Goal: Task Accomplishment & Management: Complete application form

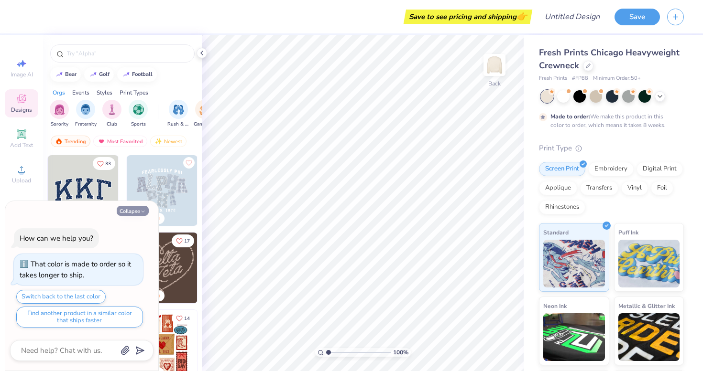
click at [141, 212] on icon "button" at bounding box center [143, 212] width 6 height 6
type textarea "x"
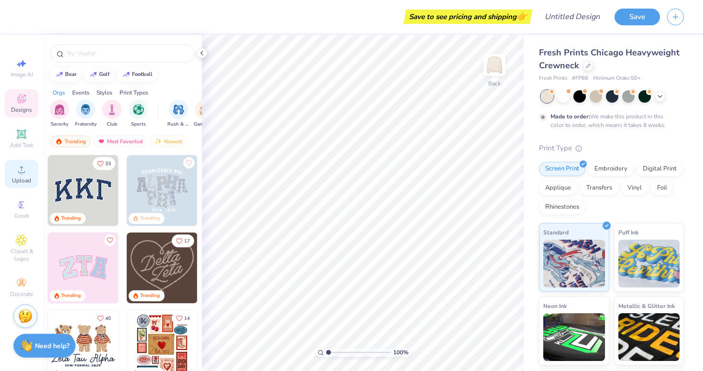
click at [22, 175] on circle at bounding box center [21, 172] width 5 height 5
click at [22, 134] on icon at bounding box center [21, 134] width 7 height 7
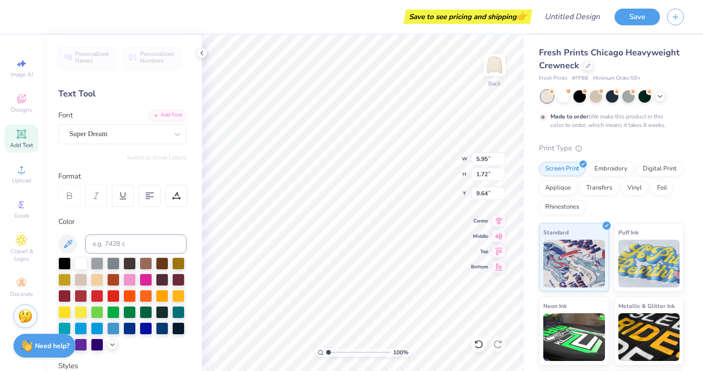
scroll to position [0, 1]
type textarea "pioneers equestrian"
type input "4.21"
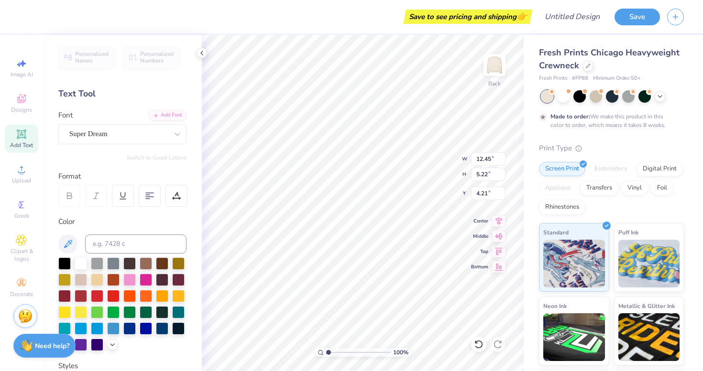
type textarea "sacred heart equestrian"
click at [84, 298] on div at bounding box center [81, 295] width 12 height 12
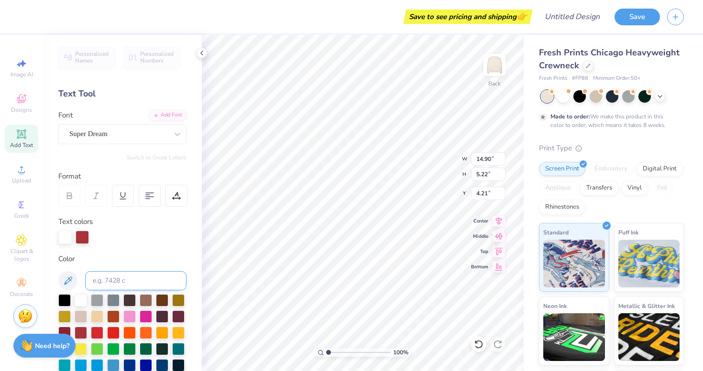
scroll to position [0, 2]
click at [82, 327] on div at bounding box center [81, 332] width 12 height 12
click at [79, 303] on div at bounding box center [81, 300] width 12 height 12
click at [85, 334] on div at bounding box center [81, 332] width 12 height 12
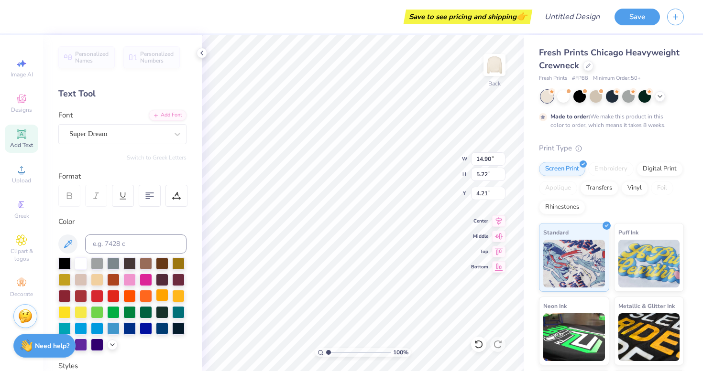
scroll to position [0, 1]
click at [76, 265] on div at bounding box center [81, 263] width 12 height 12
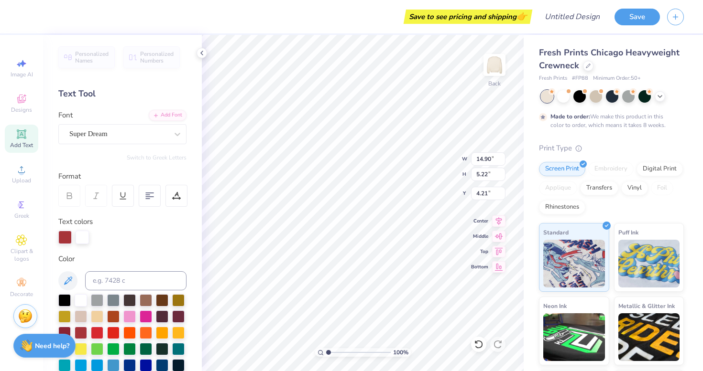
scroll to position [0, 1]
click at [78, 305] on div at bounding box center [81, 300] width 12 height 12
click at [659, 167] on div "Digital Print" at bounding box center [659, 168] width 46 height 14
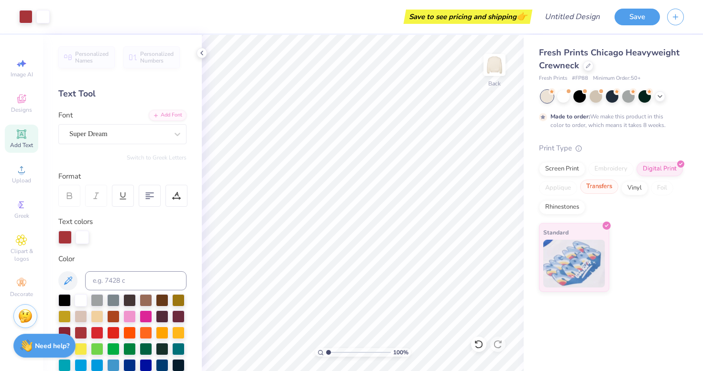
click at [603, 185] on div "Transfers" at bounding box center [599, 187] width 38 height 14
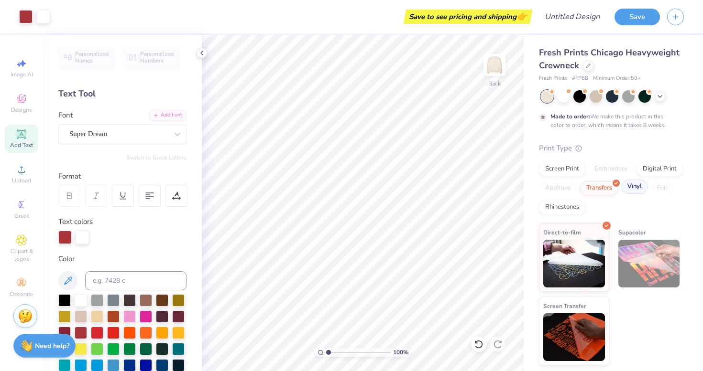
click at [634, 192] on div "Vinyl" at bounding box center [634, 187] width 27 height 14
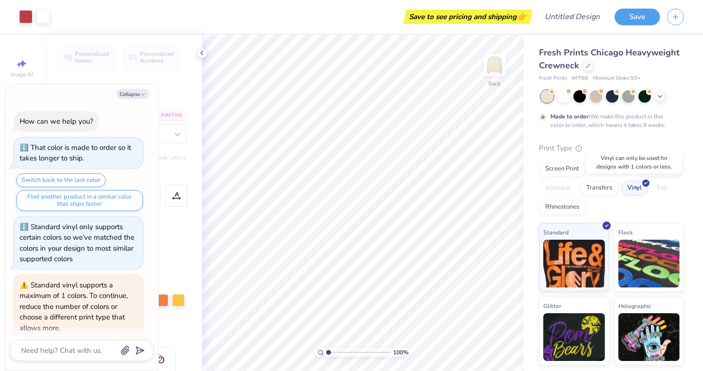
scroll to position [33, 0]
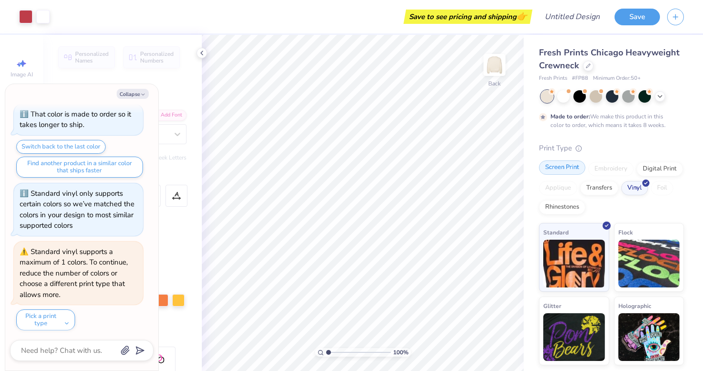
click at [564, 170] on div "Screen Print" at bounding box center [562, 168] width 46 height 14
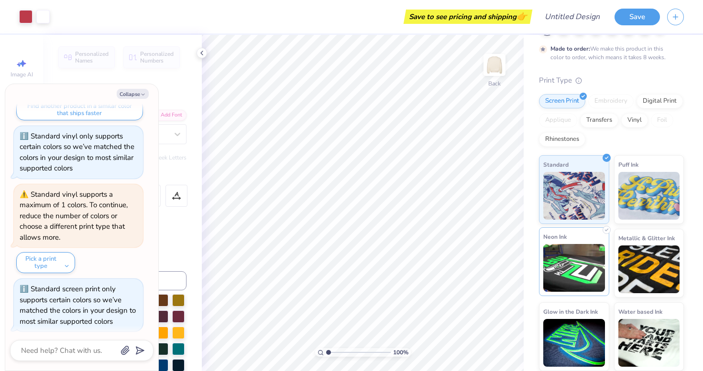
scroll to position [67, 0]
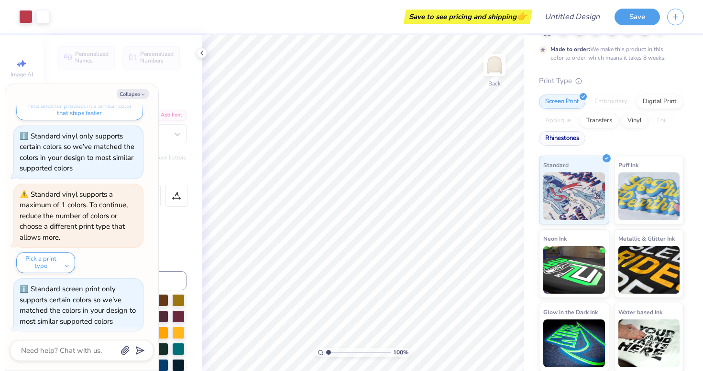
click at [569, 139] on div "Rhinestones" at bounding box center [562, 138] width 46 height 14
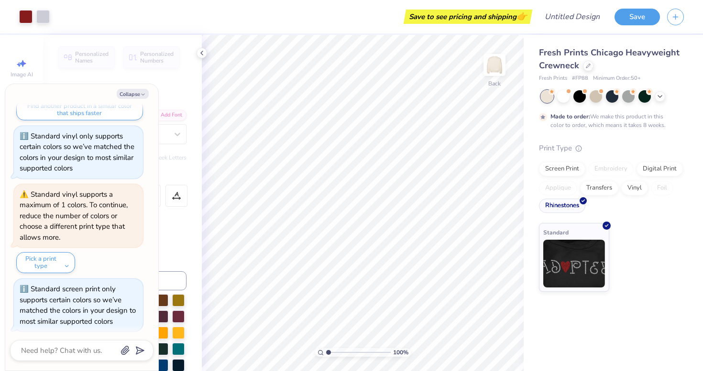
scroll to position [148, 0]
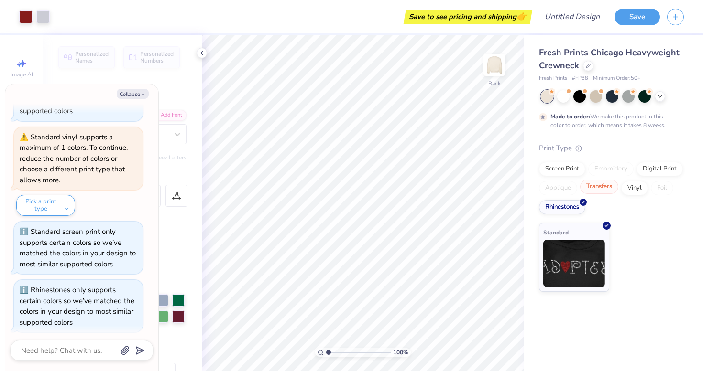
click at [606, 192] on div "Transfers" at bounding box center [599, 187] width 38 height 14
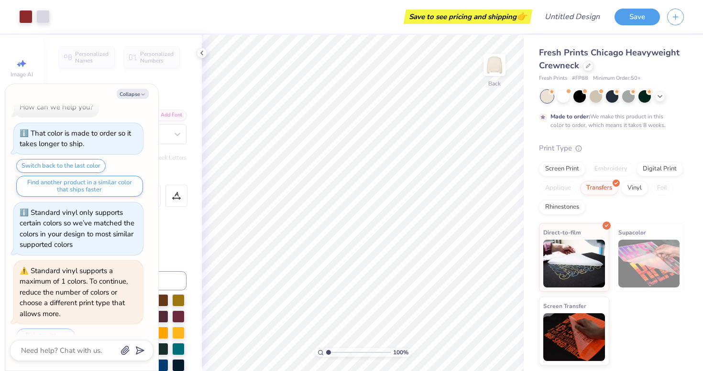
scroll to position [34, 0]
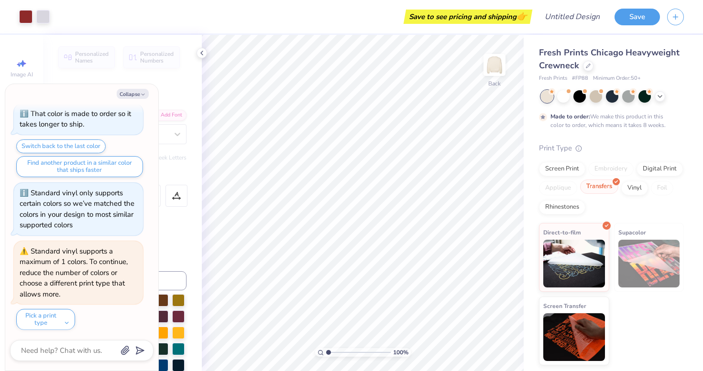
click at [614, 182] on icon at bounding box center [616, 182] width 4 height 4
click at [634, 190] on div "Vinyl" at bounding box center [634, 187] width 27 height 14
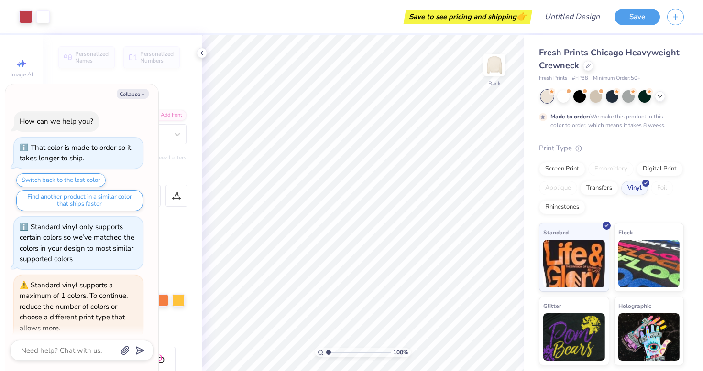
scroll to position [0, 0]
click at [564, 168] on div "Screen Print" at bounding box center [562, 168] width 46 height 14
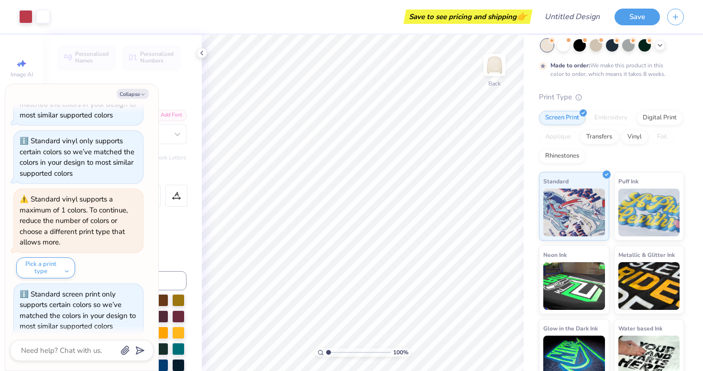
scroll to position [33, 0]
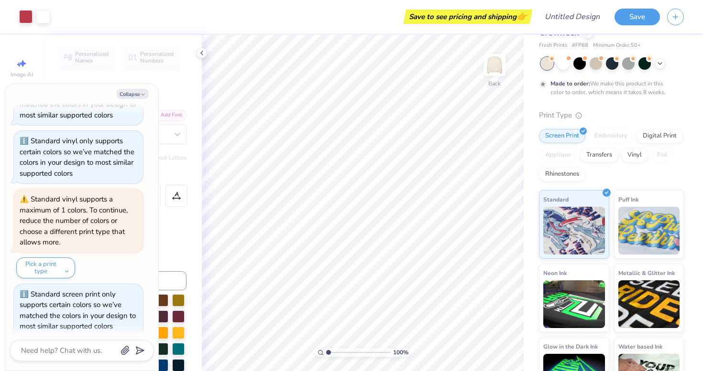
click at [582, 117] on div "Print Type" at bounding box center [611, 115] width 145 height 11
click at [580, 113] on icon at bounding box center [578, 114] width 7 height 7
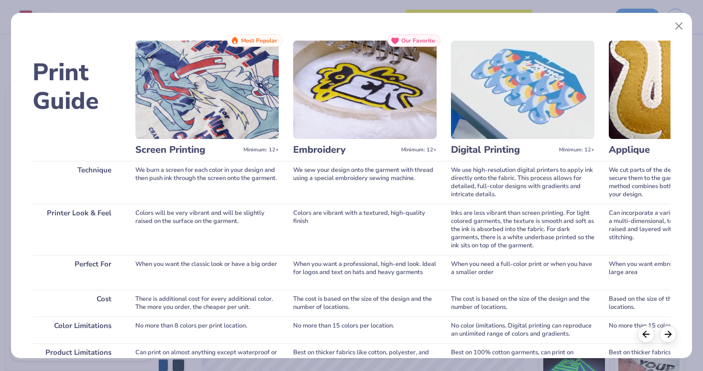
scroll to position [0, 0]
click at [677, 27] on button "Close" at bounding box center [679, 26] width 18 height 18
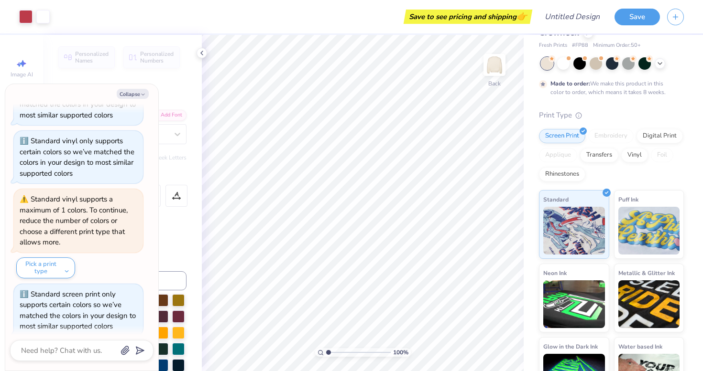
click at [616, 136] on div "Embroidery" at bounding box center [610, 136] width 45 height 14
type textarea "x"
type input "4.03"
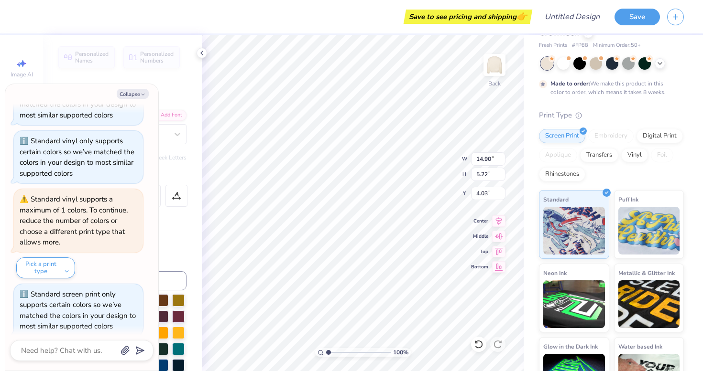
type textarea "x"
type input "14.91"
click at [499, 158] on input "14.91" at bounding box center [488, 158] width 34 height 13
type textarea "x"
click at [501, 161] on input "14.9" at bounding box center [488, 158] width 34 height 13
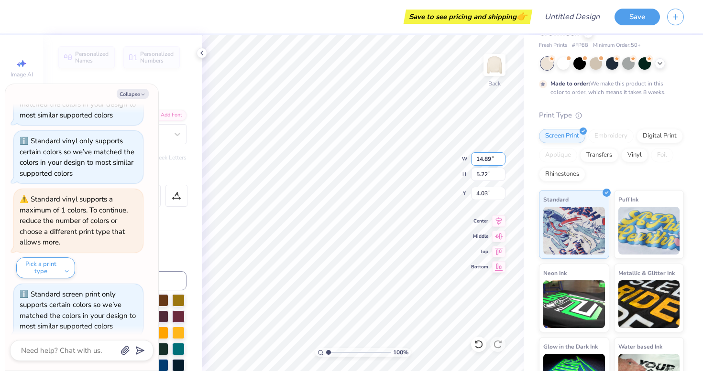
click at [501, 161] on input "14.89" at bounding box center [488, 158] width 34 height 13
click at [501, 161] on input "14.88" at bounding box center [488, 158] width 34 height 13
click at [501, 161] on input "14.87" at bounding box center [488, 158] width 34 height 13
click at [501, 161] on input "14.86" at bounding box center [488, 158] width 34 height 13
click at [501, 161] on input "14.85" at bounding box center [488, 158] width 34 height 13
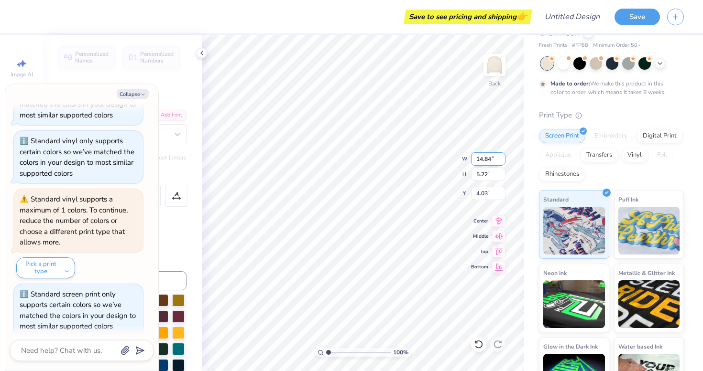
click at [501, 161] on input "14.84" at bounding box center [488, 158] width 34 height 13
click at [501, 161] on input "14.83" at bounding box center [488, 158] width 34 height 13
click at [491, 158] on input "14.83" at bounding box center [488, 158] width 34 height 13
type input "12"
click at [610, 130] on div "Embroidery" at bounding box center [610, 136] width 45 height 14
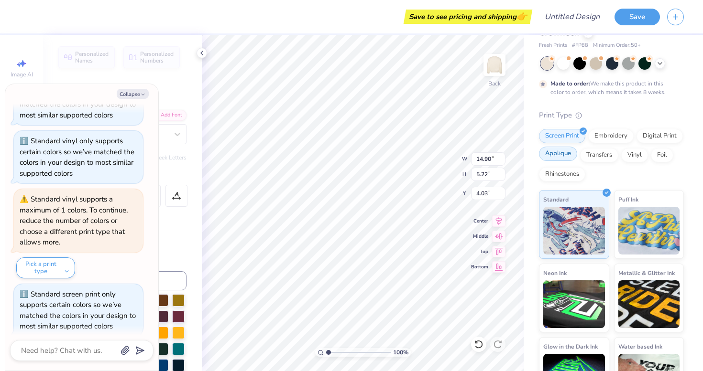
type textarea "x"
type input "11.66"
type input "4.09"
type input "5.16"
type textarea "x"
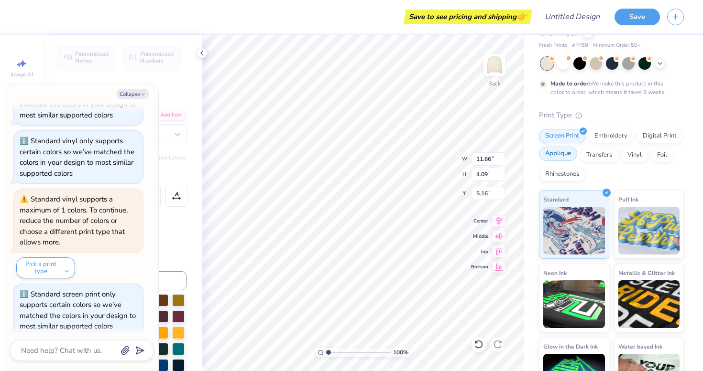
type input "4.20"
click at [601, 133] on div "Embroidery" at bounding box center [610, 135] width 45 height 14
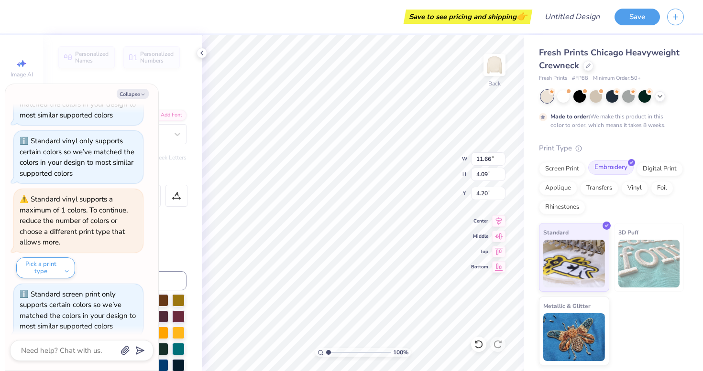
scroll to position [0, 0]
click at [133, 93] on button "Collapse" at bounding box center [133, 94] width 32 height 10
type textarea "x"
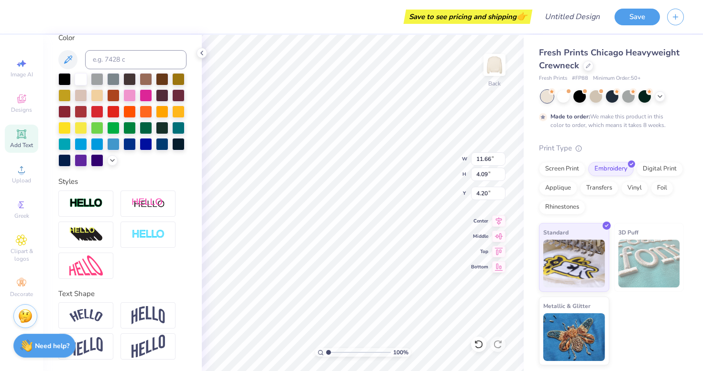
scroll to position [221, 0]
click at [18, 104] on icon at bounding box center [21, 98] width 11 height 11
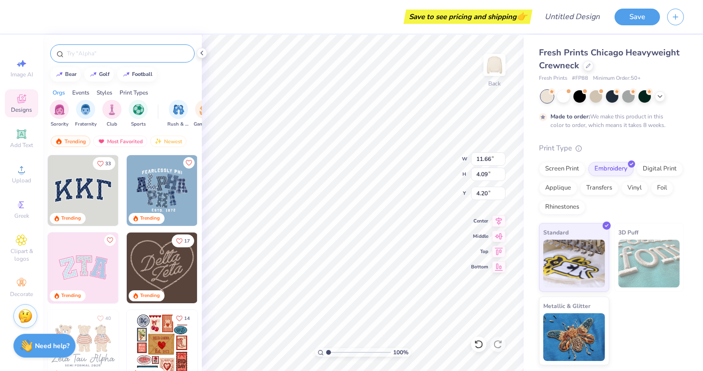
click at [121, 54] on input "text" at bounding box center [127, 54] width 122 height 10
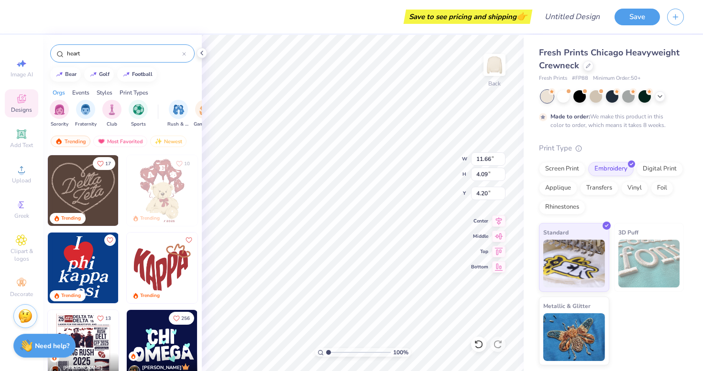
type input "heart"
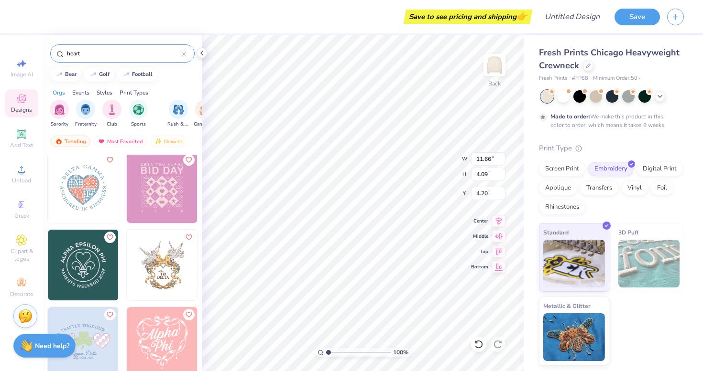
scroll to position [2182, 0]
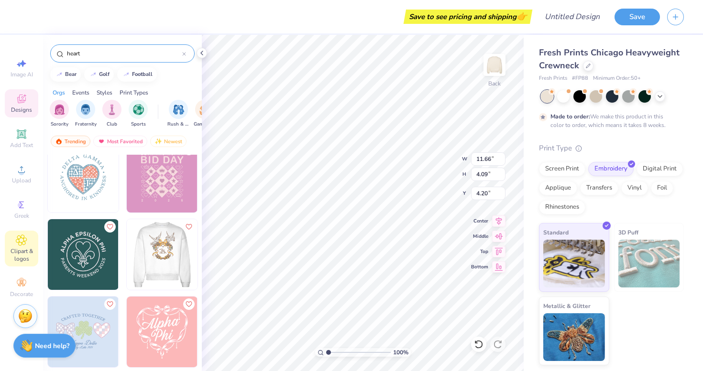
click at [18, 247] on div "Clipart & logos" at bounding box center [21, 249] width 33 height 36
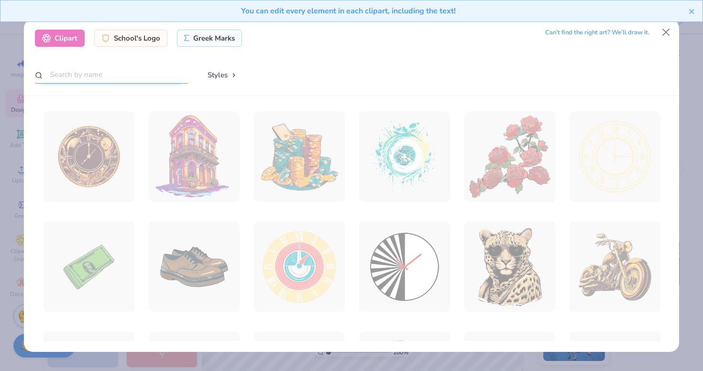
click at [85, 75] on input "text" at bounding box center [111, 75] width 153 height 18
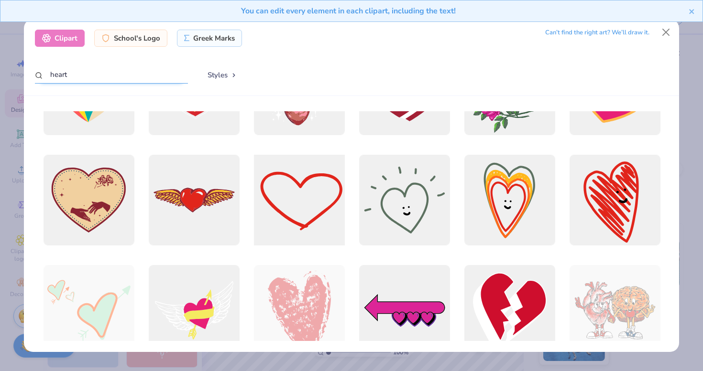
scroll to position [236, 0]
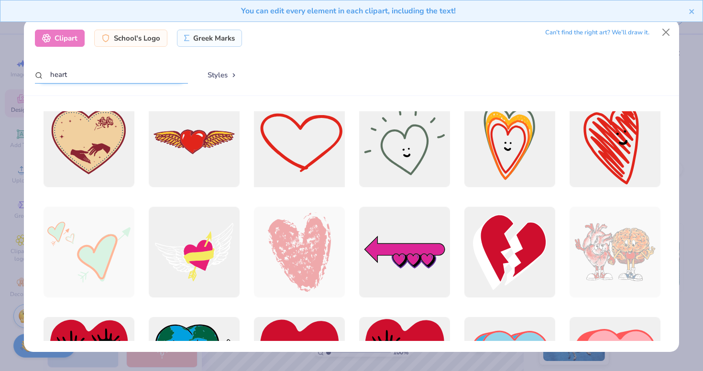
type input "heart"
click at [305, 166] on div at bounding box center [299, 142] width 100 height 100
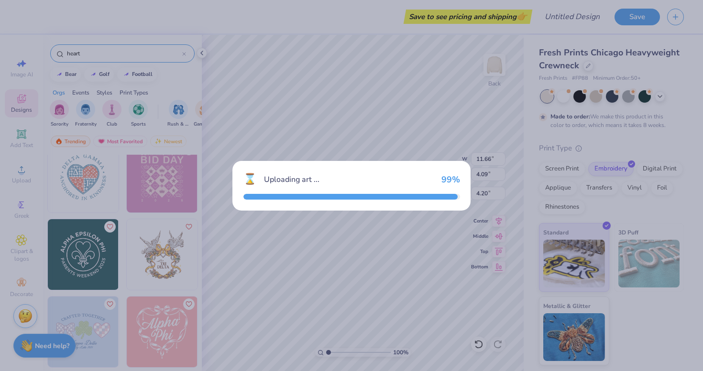
type input "12.00"
type input "8.58"
type input "3.00"
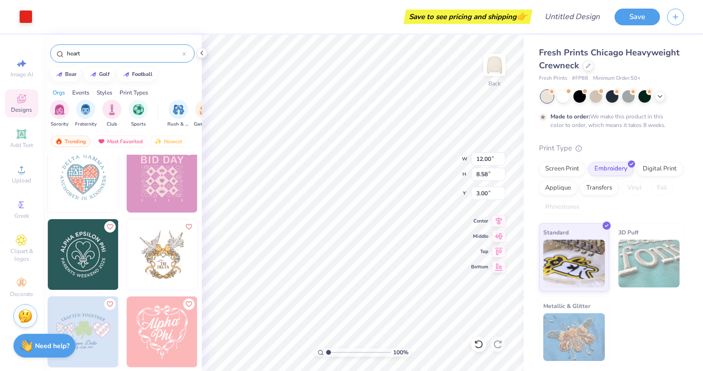
type input "2.43"
type input "1.74"
type input "9.84"
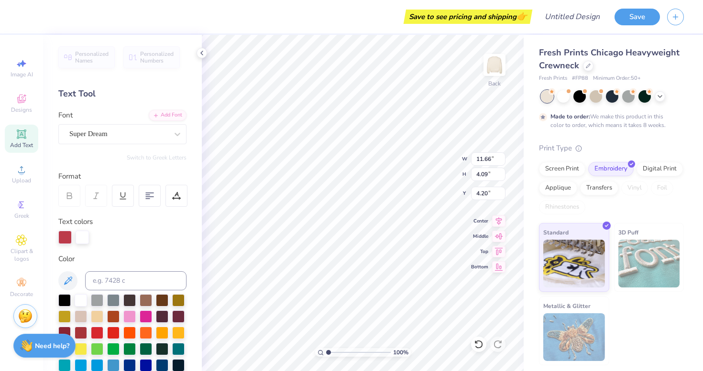
scroll to position [0, 2]
type textarea "sacred equestrian"
type input "3.91"
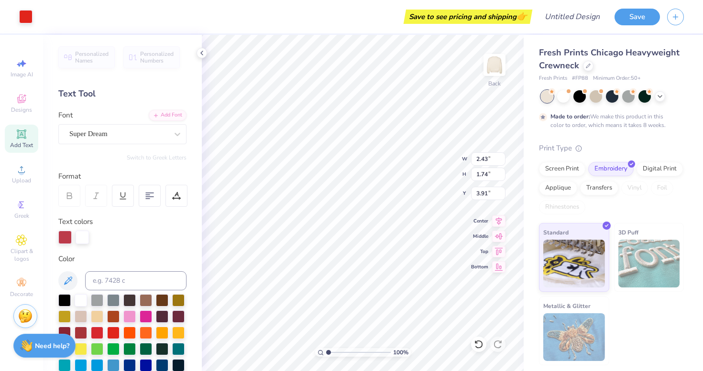
type input "3.44"
type input "2.46"
type input "3.19"
click at [630, 18] on button "Save" at bounding box center [636, 15] width 45 height 17
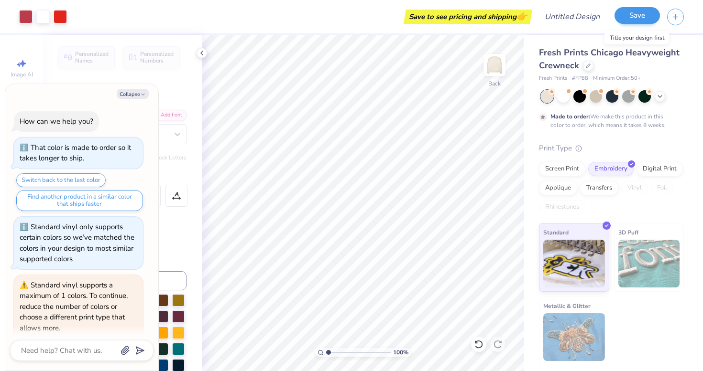
scroll to position [440, 0]
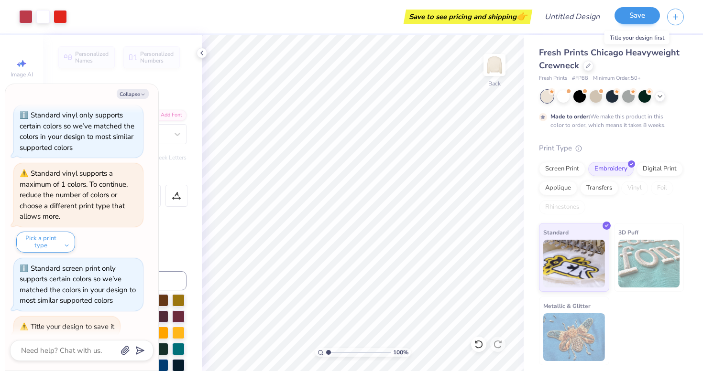
click at [647, 16] on button "Save" at bounding box center [636, 15] width 45 height 17
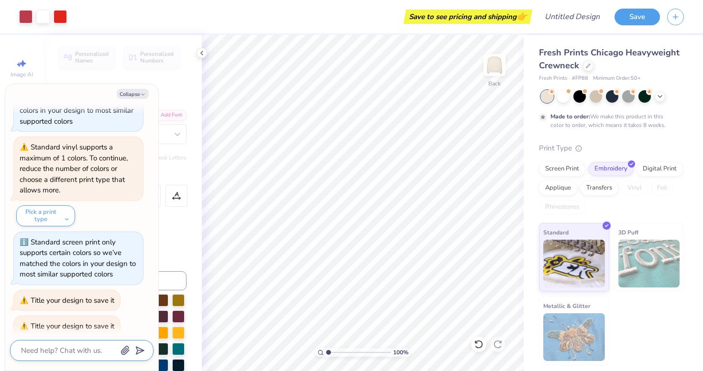
scroll to position [466, 0]
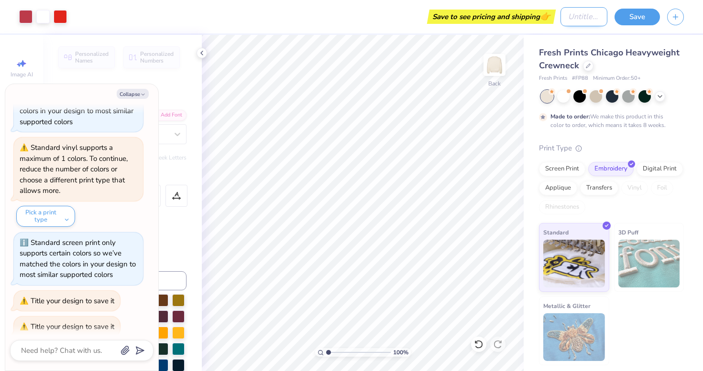
click at [586, 13] on input "Design Title" at bounding box center [583, 16] width 47 height 19
type textarea "x"
type input "s"
type textarea "x"
type input "sh"
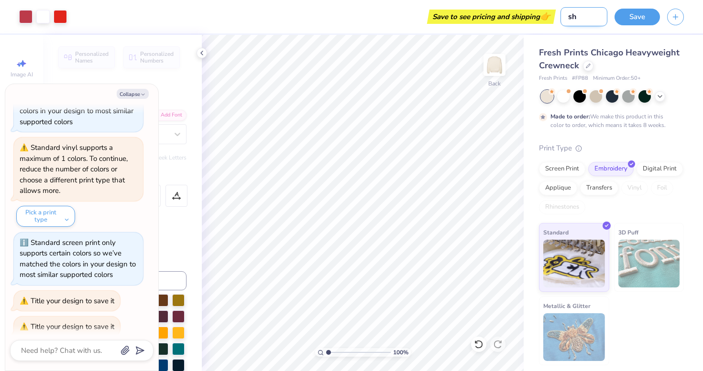
type textarea "x"
type input "shu"
click at [652, 13] on button "Save" at bounding box center [636, 15] width 45 height 17
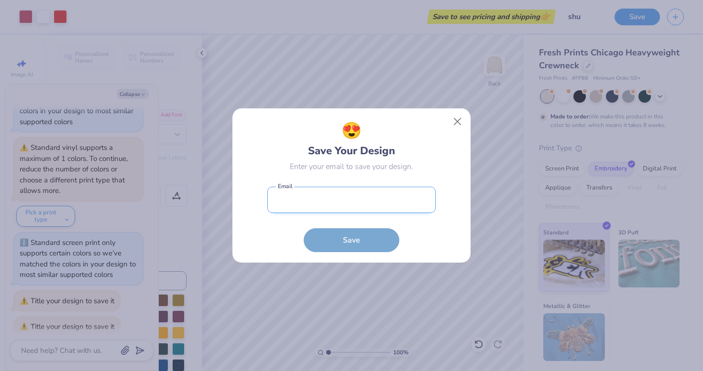
click at [333, 199] on input "email" at bounding box center [351, 200] width 168 height 26
type input "ell"
type textarea "x"
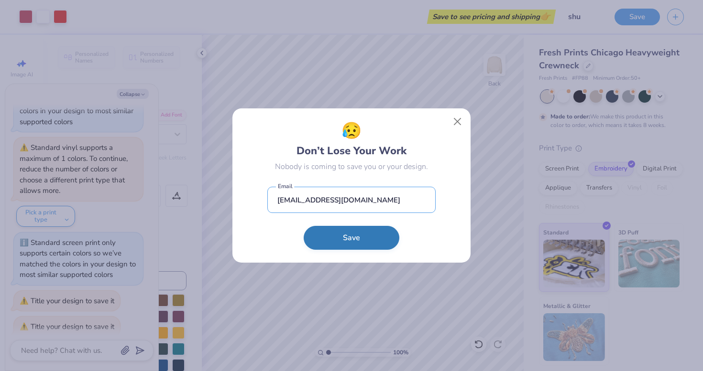
type input "[EMAIL_ADDRESS][DOMAIN_NAME]"
click at [359, 234] on button "Save" at bounding box center [352, 238] width 96 height 24
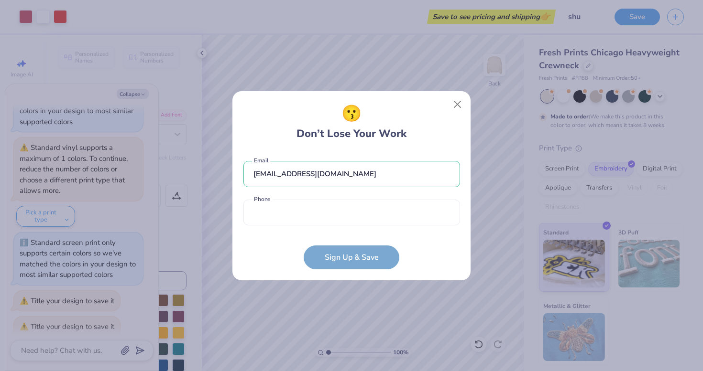
click at [345, 266] on form "[EMAIL_ADDRESS][DOMAIN_NAME] Email Phone is a required field Phone Sign Up & Sa…" at bounding box center [351, 211] width 217 height 118
click at [454, 104] on button "Close" at bounding box center [457, 104] width 18 height 18
type textarea "x"
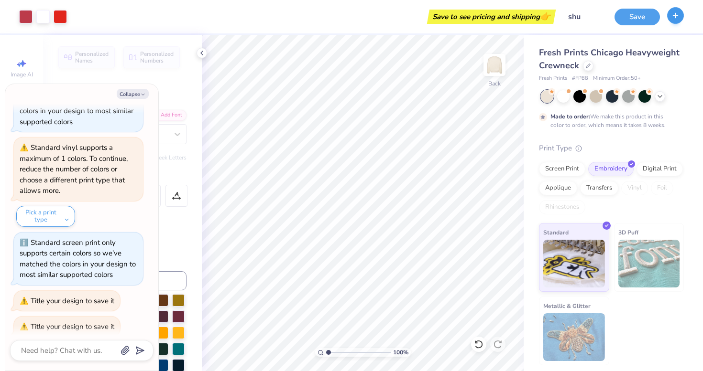
click at [677, 14] on icon "button" at bounding box center [675, 15] width 8 height 8
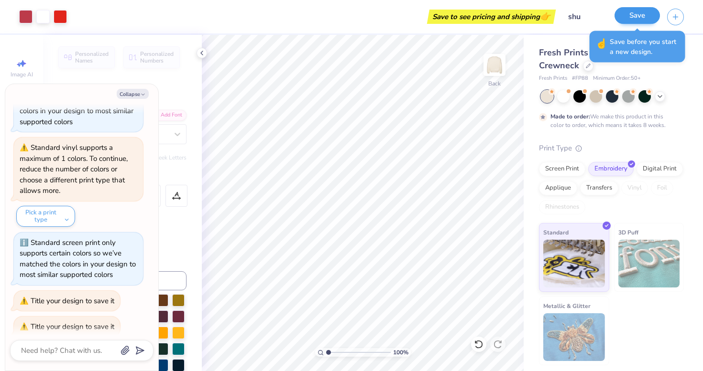
click at [638, 15] on button "Save" at bounding box center [636, 15] width 45 height 17
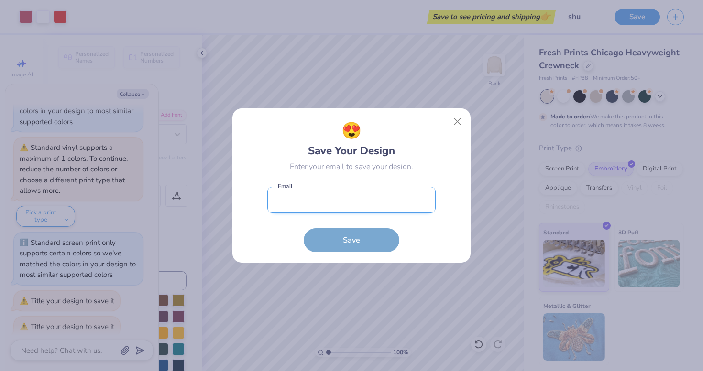
click at [353, 202] on input "email" at bounding box center [351, 200] width 168 height 26
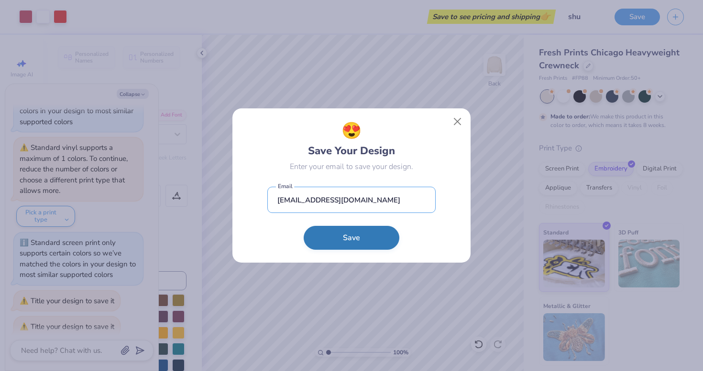
type input "[EMAIL_ADDRESS][DOMAIN_NAME]"
click at [377, 249] on button "Save" at bounding box center [352, 238] width 96 height 24
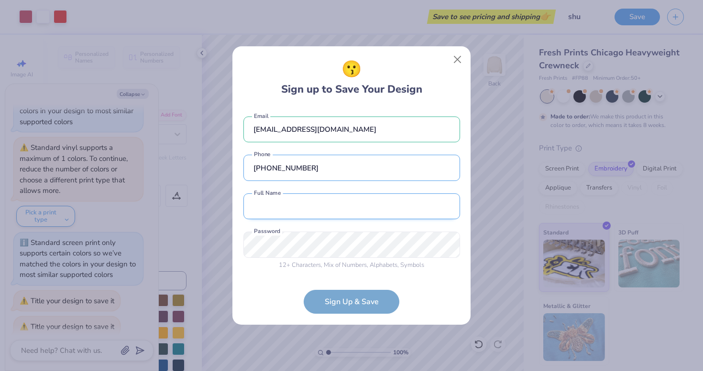
type input "[PHONE_NUMBER]"
type input "[PERSON_NAME]"
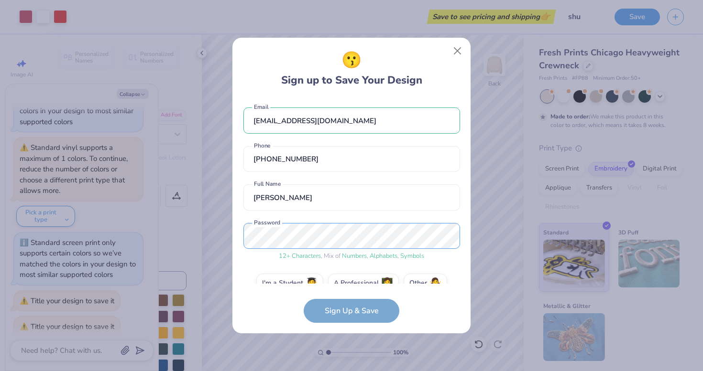
scroll to position [18, 0]
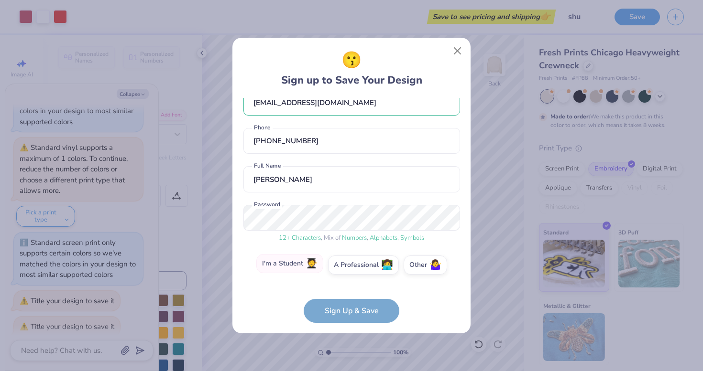
click at [291, 258] on label "I'm a Student 🧑‍🎓" at bounding box center [289, 263] width 67 height 19
click at [348, 283] on input "I'm a Student 🧑‍🎓" at bounding box center [351, 286] width 6 height 6
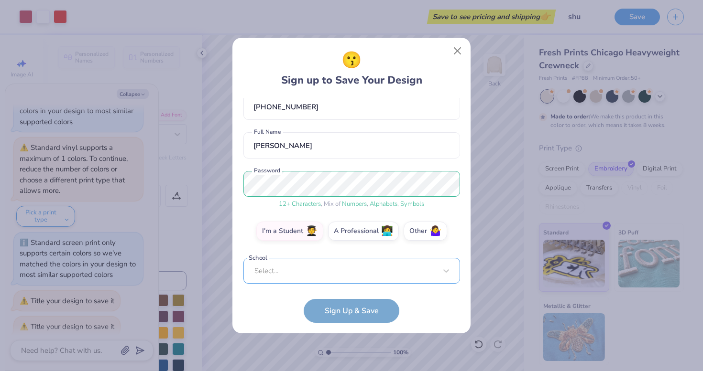
click at [362, 271] on div "Select..." at bounding box center [351, 271] width 217 height 26
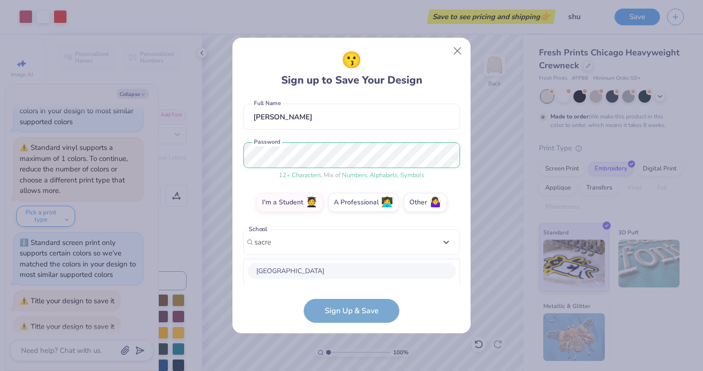
scroll to position [200, 0]
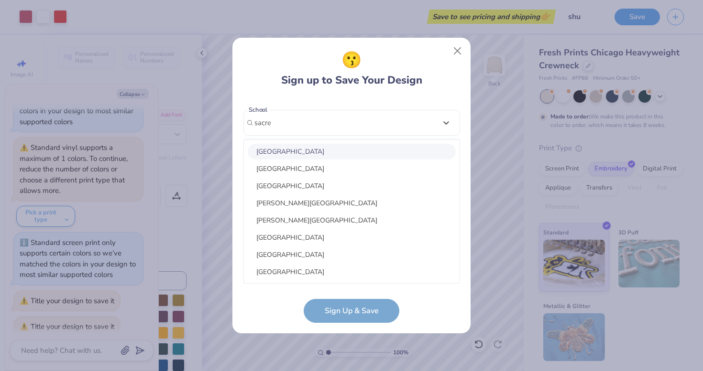
click at [328, 152] on div "[GEOGRAPHIC_DATA]" at bounding box center [352, 152] width 208 height 16
type input "sacre"
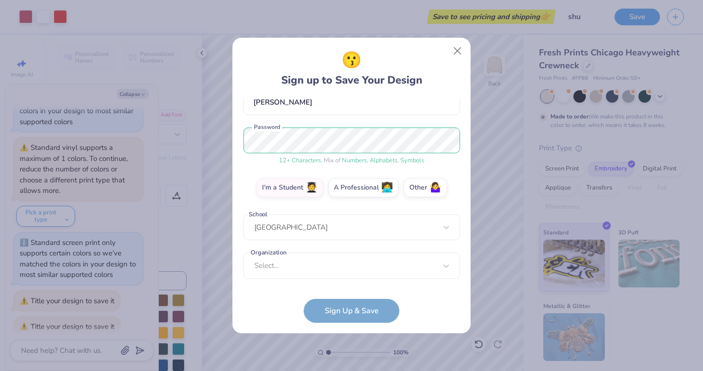
scroll to position [95, 0]
click at [302, 269] on div "Select..." at bounding box center [351, 266] width 217 height 26
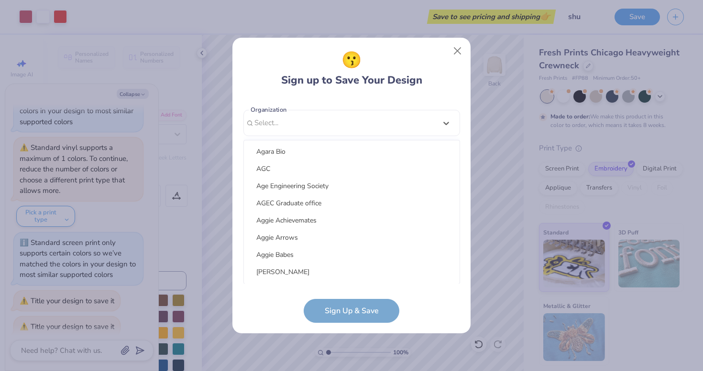
scroll to position [0, 0]
click at [282, 234] on div "Equestrian Team" at bounding box center [352, 238] width 208 height 16
type input "eq"
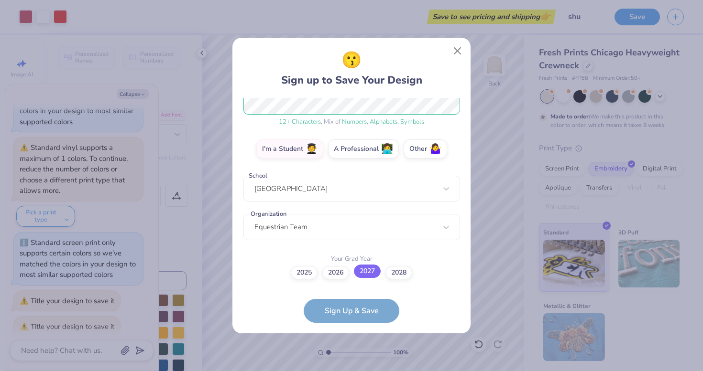
click at [373, 274] on label "2027" at bounding box center [367, 271] width 27 height 13
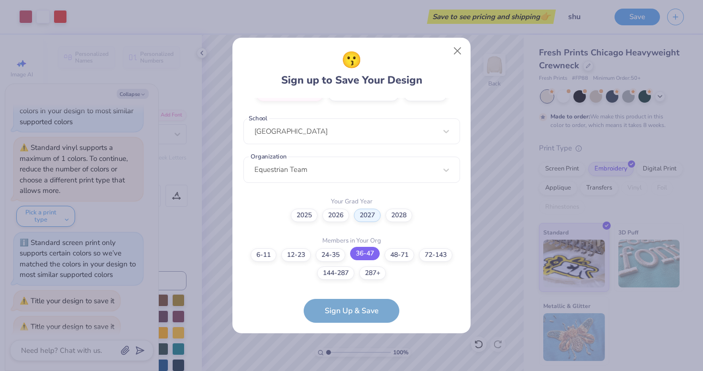
click at [372, 253] on label "36-47" at bounding box center [365, 253] width 30 height 13
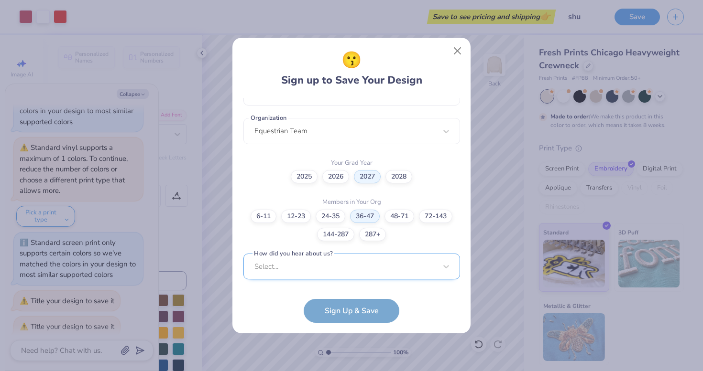
click at [369, 275] on div "Select..." at bounding box center [351, 267] width 217 height 26
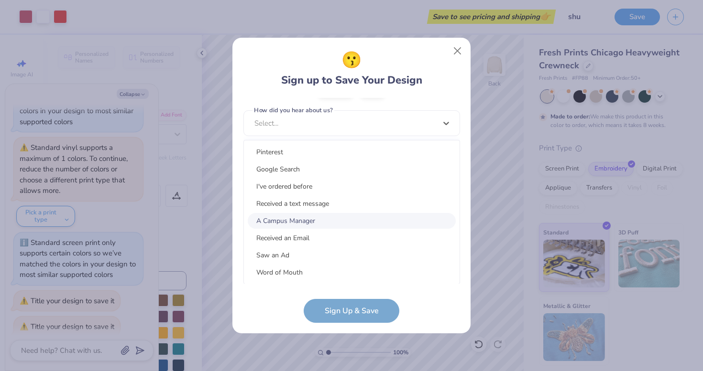
click at [307, 220] on div "A Campus Manager" at bounding box center [352, 221] width 208 height 16
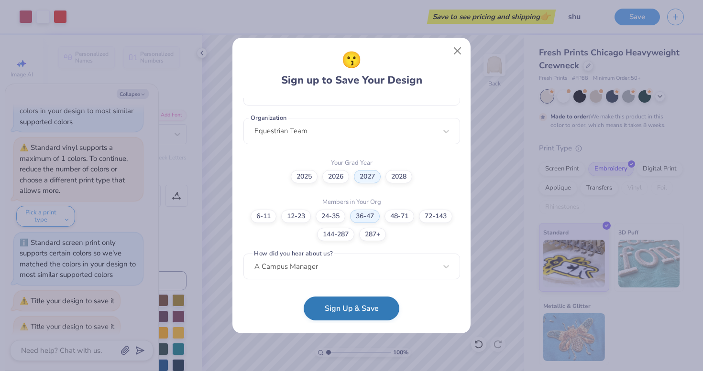
click at [357, 312] on button "Sign Up & Save" at bounding box center [352, 309] width 96 height 24
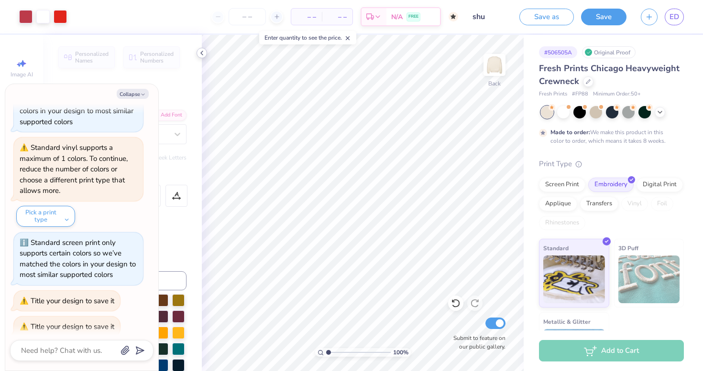
click at [202, 52] on icon at bounding box center [202, 53] width 8 height 8
type textarea "x"
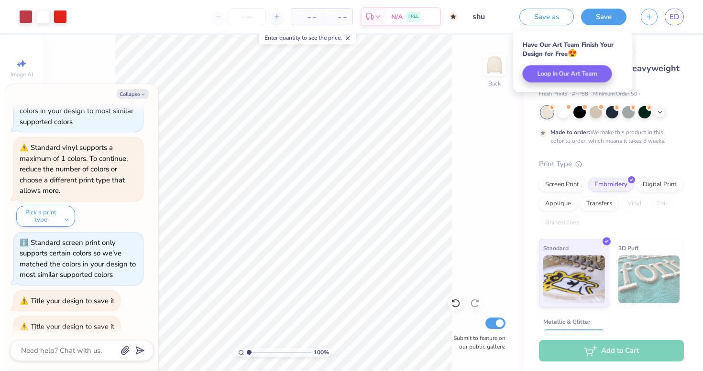
click at [671, 6] on div "Save as Save ED" at bounding box center [611, 16] width 184 height 33
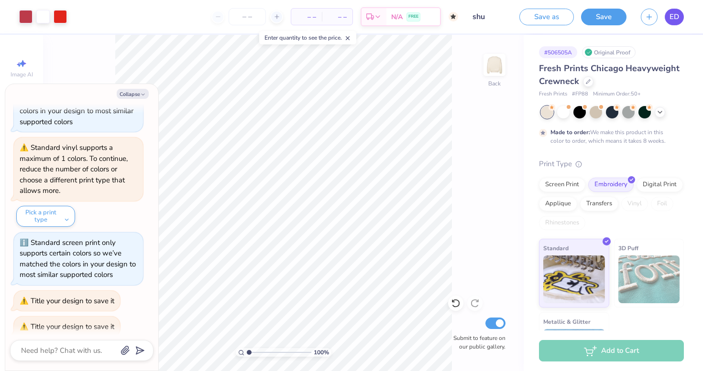
click at [680, 13] on link "ED" at bounding box center [673, 17] width 19 height 17
